Goal: Information Seeking & Learning: Check status

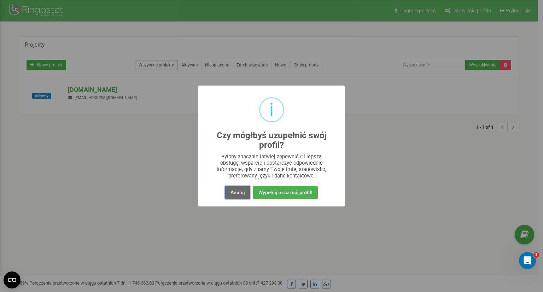
click at [242, 194] on button "Anuluj" at bounding box center [237, 192] width 25 height 13
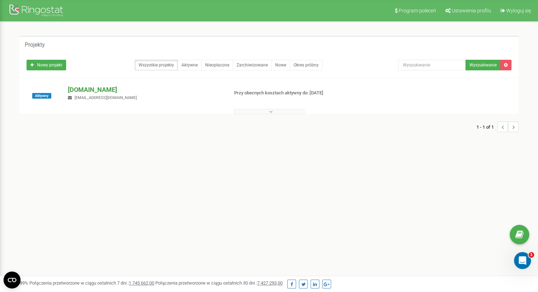
click at [92, 88] on p "[DOMAIN_NAME]" at bounding box center [145, 89] width 155 height 9
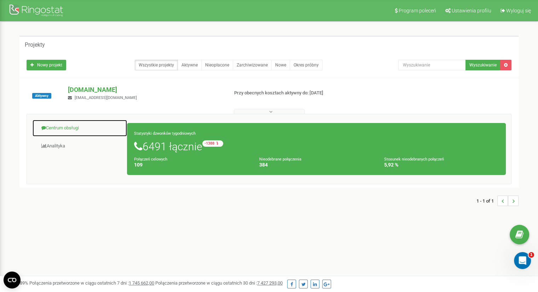
click at [63, 132] on link "Centrum obsługi" at bounding box center [79, 128] width 95 height 17
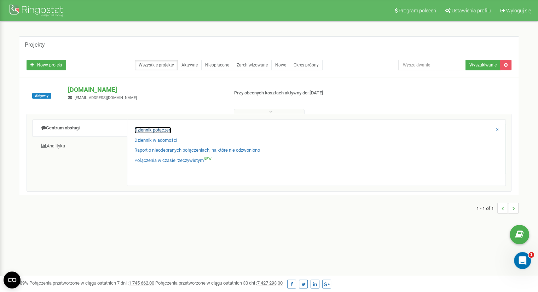
click at [152, 129] on link "Dziennik połączeń" at bounding box center [152, 130] width 37 height 7
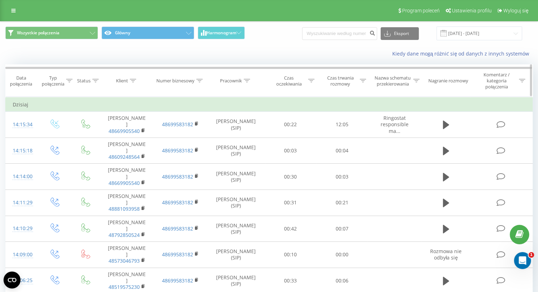
click at [342, 77] on div "Czas trwania rozmowy" at bounding box center [340, 81] width 35 height 12
click at [353, 132] on input "text" at bounding box center [342, 134] width 62 height 12
type input "00:20"
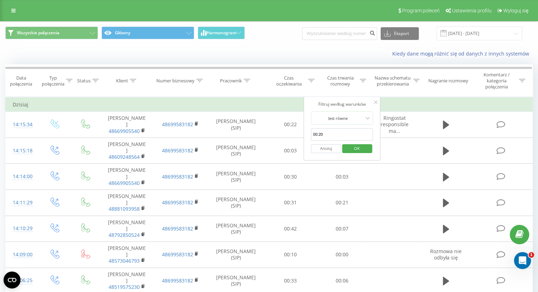
click button "OK" at bounding box center [357, 148] width 30 height 9
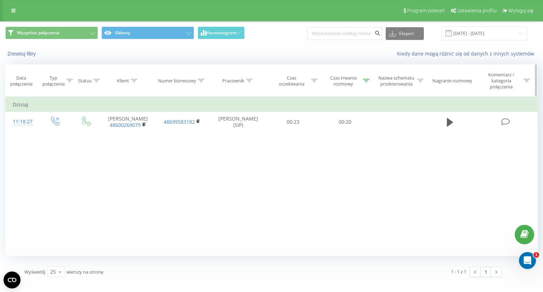
click at [365, 81] on icon at bounding box center [366, 81] width 6 height 4
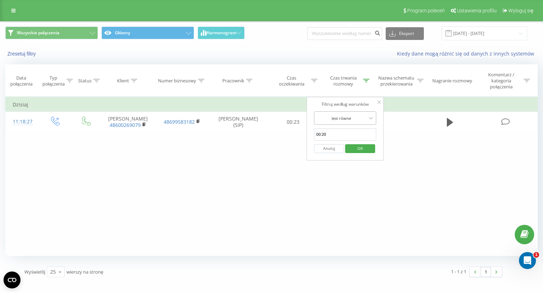
click at [360, 123] on div "Jest równe" at bounding box center [345, 117] width 62 height 13
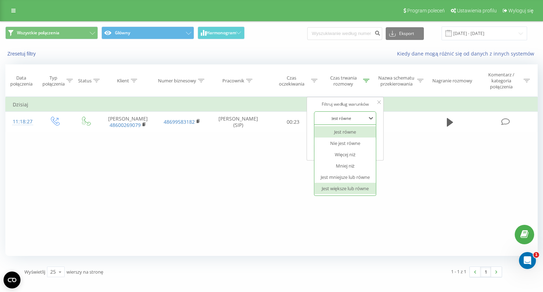
click at [362, 187] on div "Jest większe lub równe" at bounding box center [346, 188] width 62 height 11
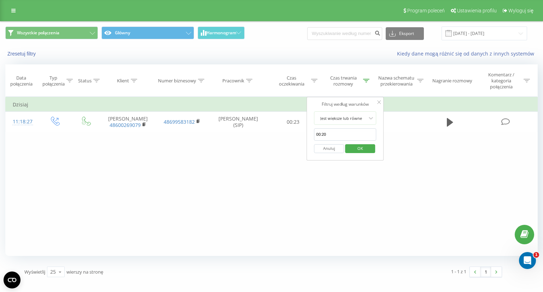
click at [364, 149] on span "OK" at bounding box center [361, 148] width 20 height 11
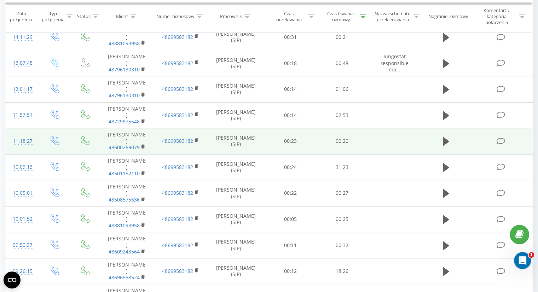
scroll to position [43, 0]
